Goal: Task Accomplishment & Management: Complete application form

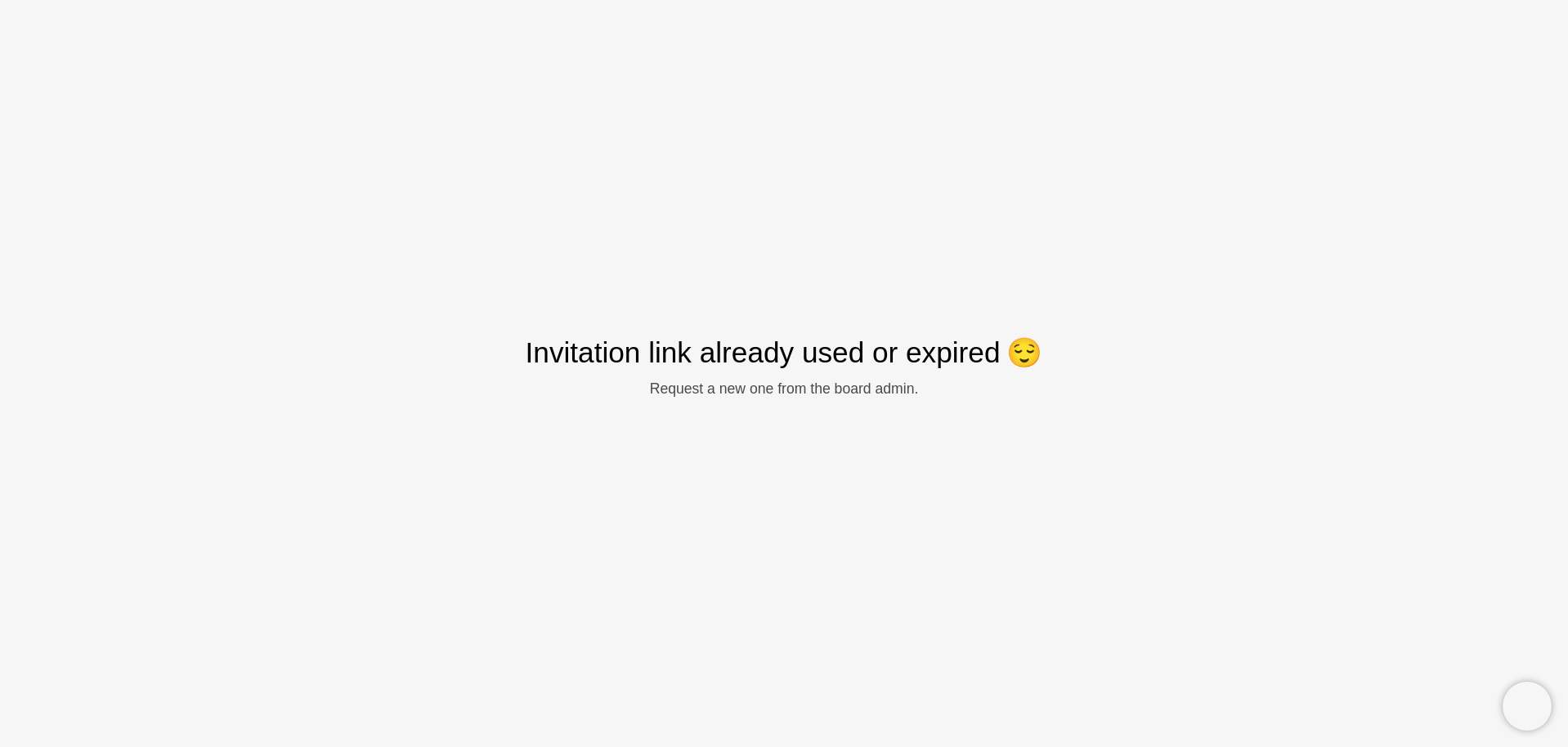
click at [237, 244] on div "Invitation link already used or expired 😌 Request a new one from the board admi…" at bounding box center [784, 373] width 1568 height 747
